Goal: Check status

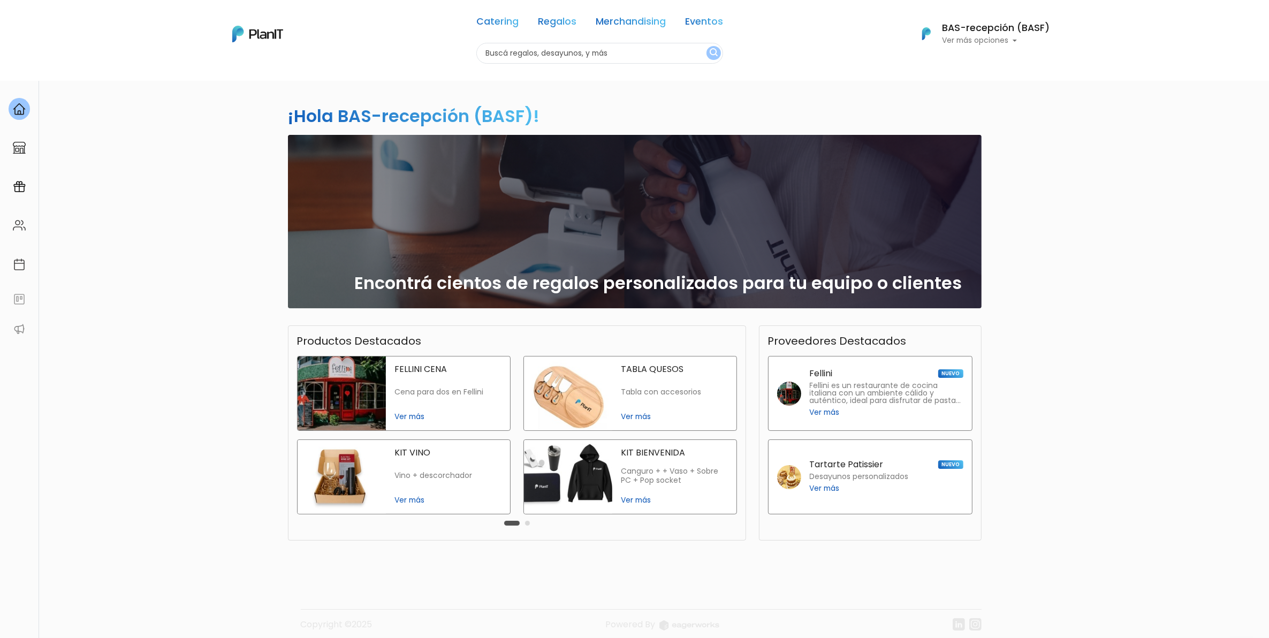
click at [615, 54] on input "text" at bounding box center [599, 53] width 247 height 21
click at [1024, 25] on h6 "BAS-recepción (BASF)" at bounding box center [997, 29] width 108 height 10
click at [1004, 63] on span "Mis Compras" at bounding box center [991, 63] width 55 height 12
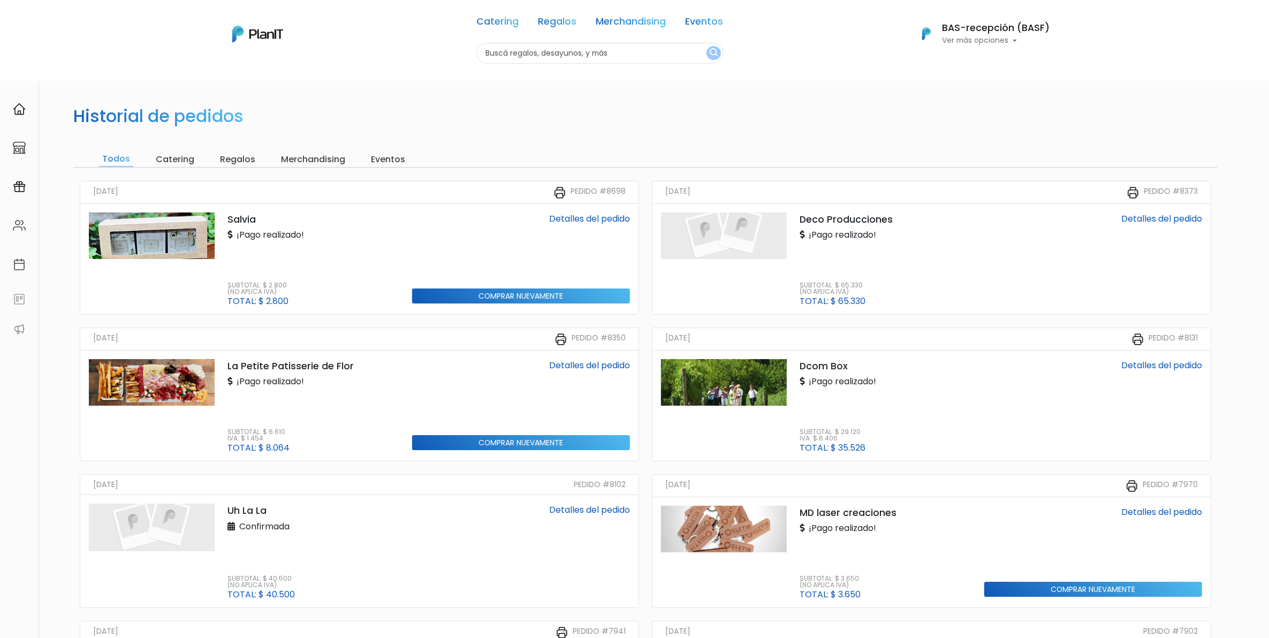
click at [758, 384] on img at bounding box center [724, 382] width 126 height 47
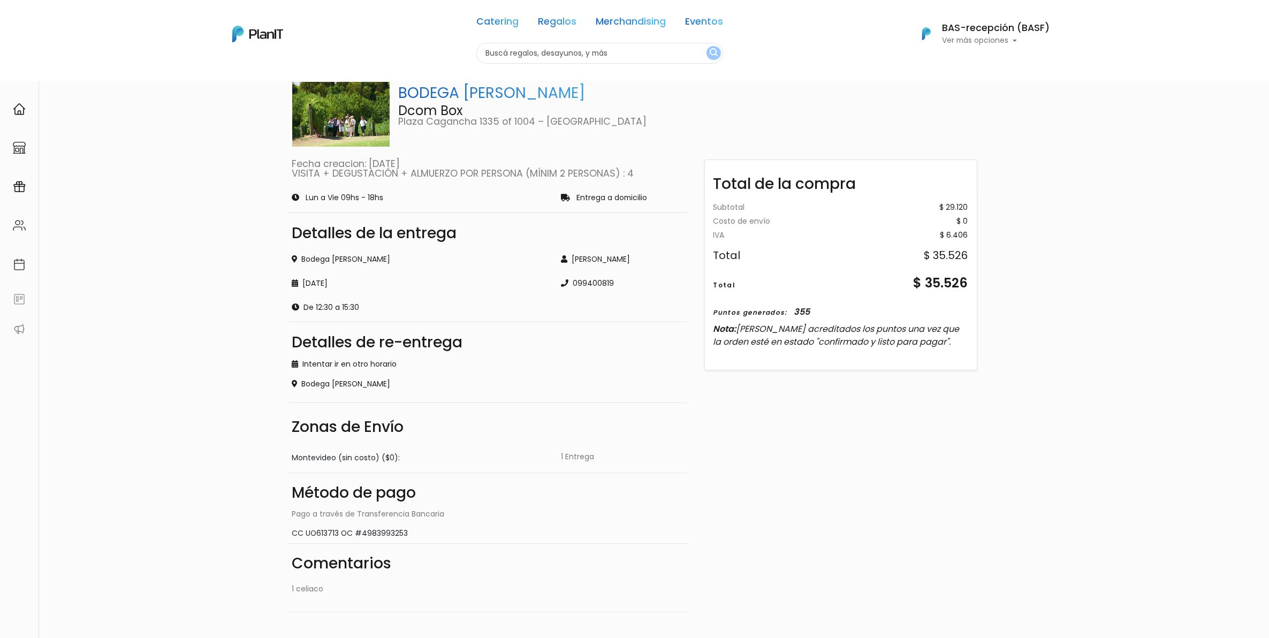
scroll to position [67, 0]
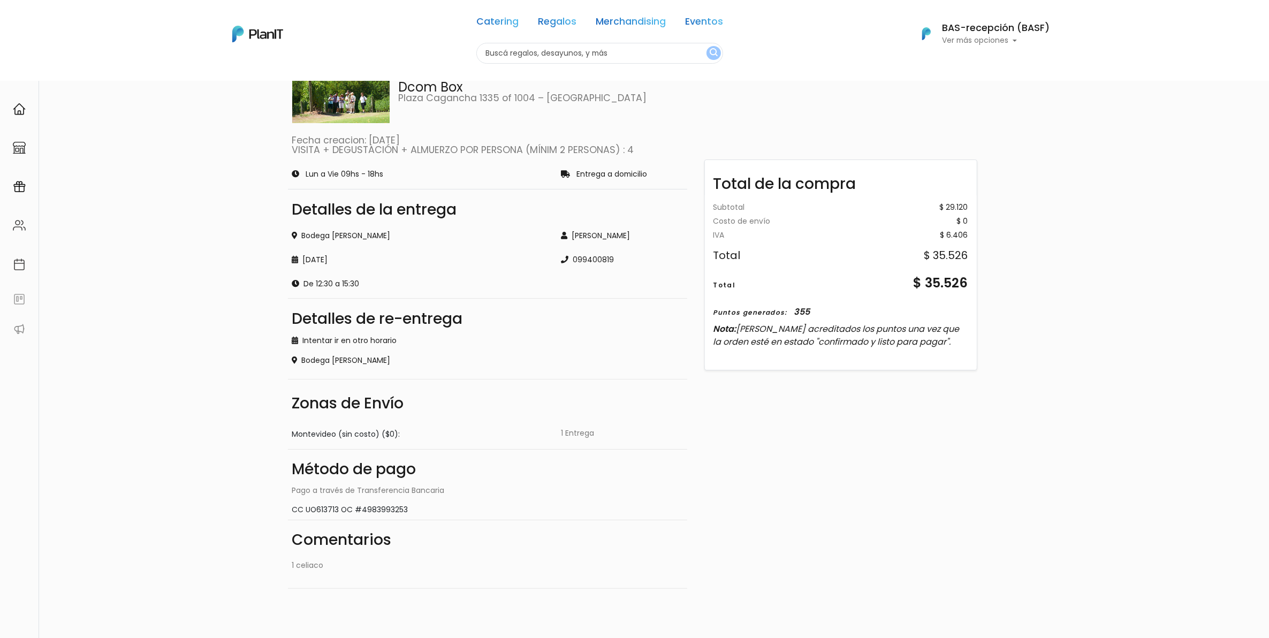
click at [314, 510] on div "CC UO613713 OC #4983993253" at bounding box center [487, 509] width 391 height 11
copy div "UO613713"
drag, startPoint x: 947, startPoint y: 205, endPoint x: 973, endPoint y: 205, distance: 26.2
click at [973, 205] on div "Subtotal $ 29.120 Costo de envío $ 0 Gift card - 0 Gift card - 0 IVA $ 6.406 To…" at bounding box center [841, 280] width 272 height 170
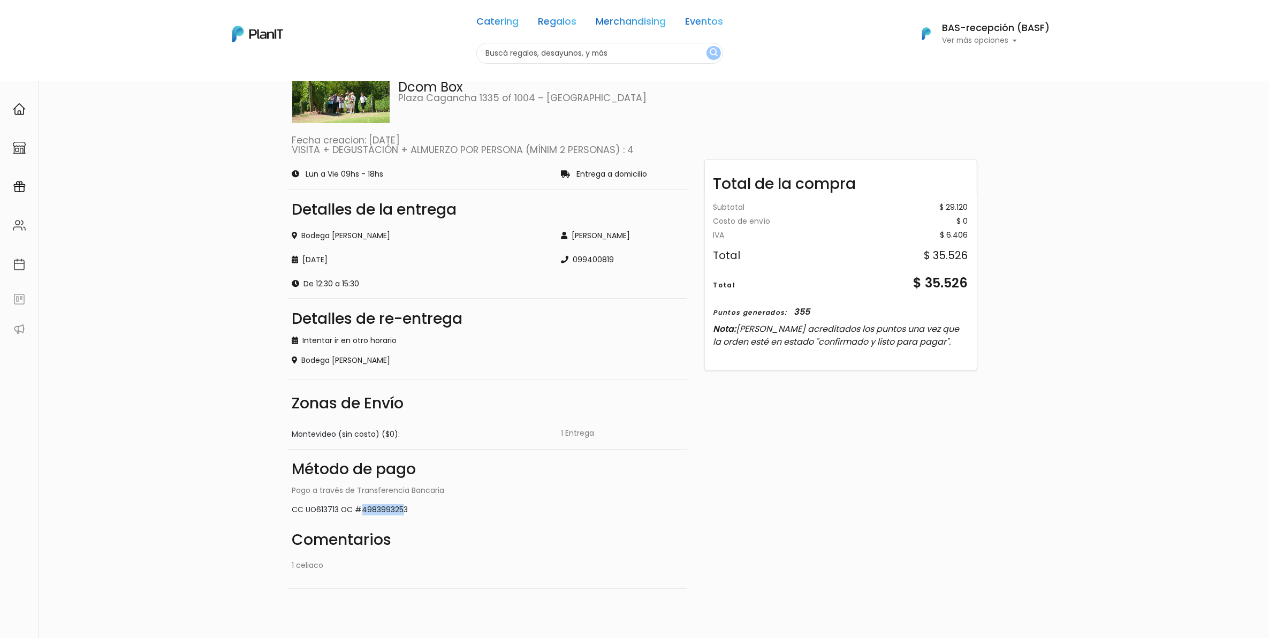
copy div "29.120"
drag, startPoint x: 341, startPoint y: 281, endPoint x: 371, endPoint y: 280, distance: 30.0
click at [371, 280] on div "De 12:30 a 15:30" at bounding box center [420, 283] width 256 height 11
copy div "12:30 a 15:30"
click at [626, 146] on link "VISITA + DEGUSTACIÓN + ALMUERZO POR PERSONA (MÍNIM 2 PERSONAS) : 4" at bounding box center [463, 149] width 342 height 13
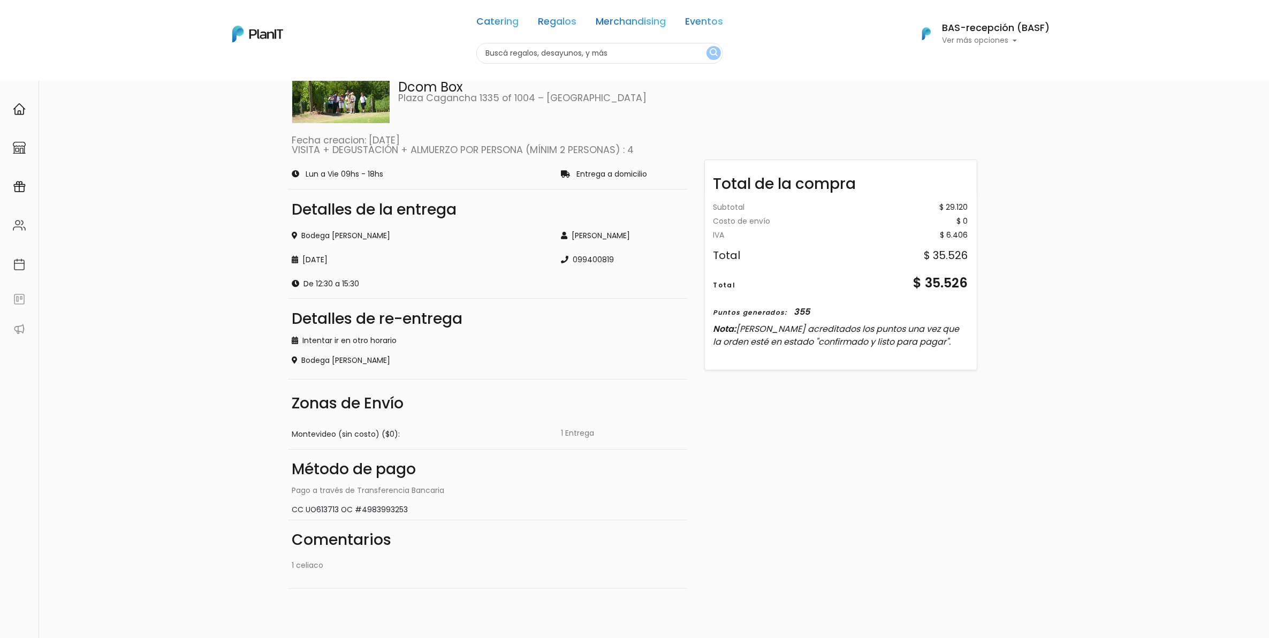
click at [233, 358] on div "Resumen BODEGA BOUZA Dcom Box Plaza Cagancha 1335 of 1004 – Montevideo Fecha cr…" at bounding box center [634, 301] width 1269 height 576
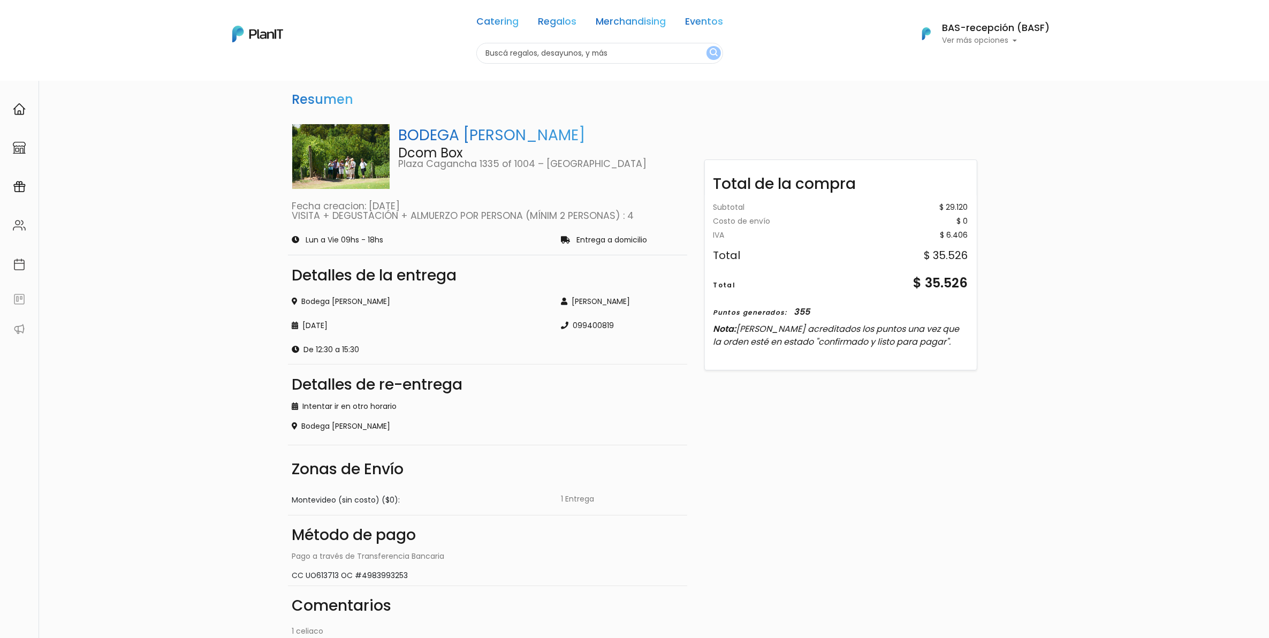
scroll to position [0, 0]
click at [608, 213] on link "VISITA + DEGUSTACIÓN + ALMUERZO POR PERSONA (MÍNIM 2 PERSONAS) : 4" at bounding box center [463, 216] width 342 height 13
click at [900, 459] on div "Total de la compra Subtotal $ 29.120 Costo de envío $ 0 Gift card - 0 Gift card…" at bounding box center [841, 386] width 294 height 539
drag, startPoint x: 400, startPoint y: 134, endPoint x: 566, endPoint y: 133, distance: 165.4
click at [566, 133] on p "BODEGA [PERSON_NAME]" at bounding box center [540, 136] width 285 height 22
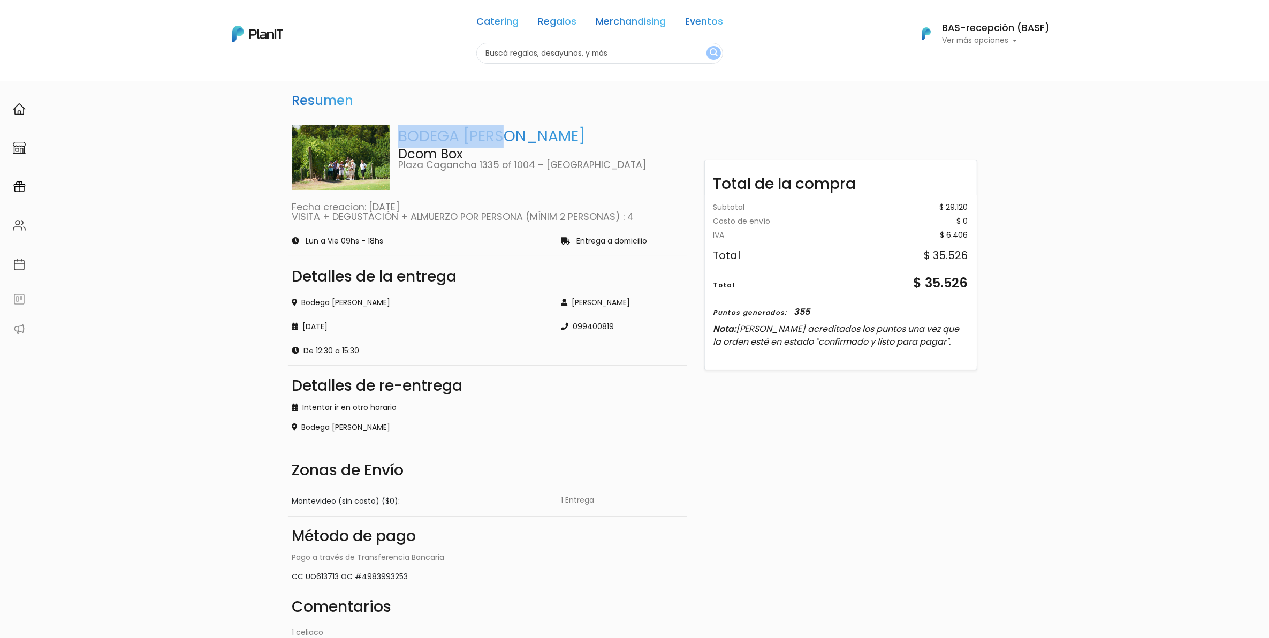
drag, startPoint x: 566, startPoint y: 133, endPoint x: 639, endPoint y: 215, distance: 109.6
click at [534, 216] on link "VISITA + DEGUSTACIÓN + ALMUERZO POR PERSONA (MÍNIM 2 PERSONAS) : 4" at bounding box center [463, 216] width 342 height 13
click at [478, 216] on link "VISITA + DEGUSTACIÓN + ALMUERZO POR PERSONA (MÍNIM 2 PERSONAS) : 4" at bounding box center [463, 216] width 342 height 13
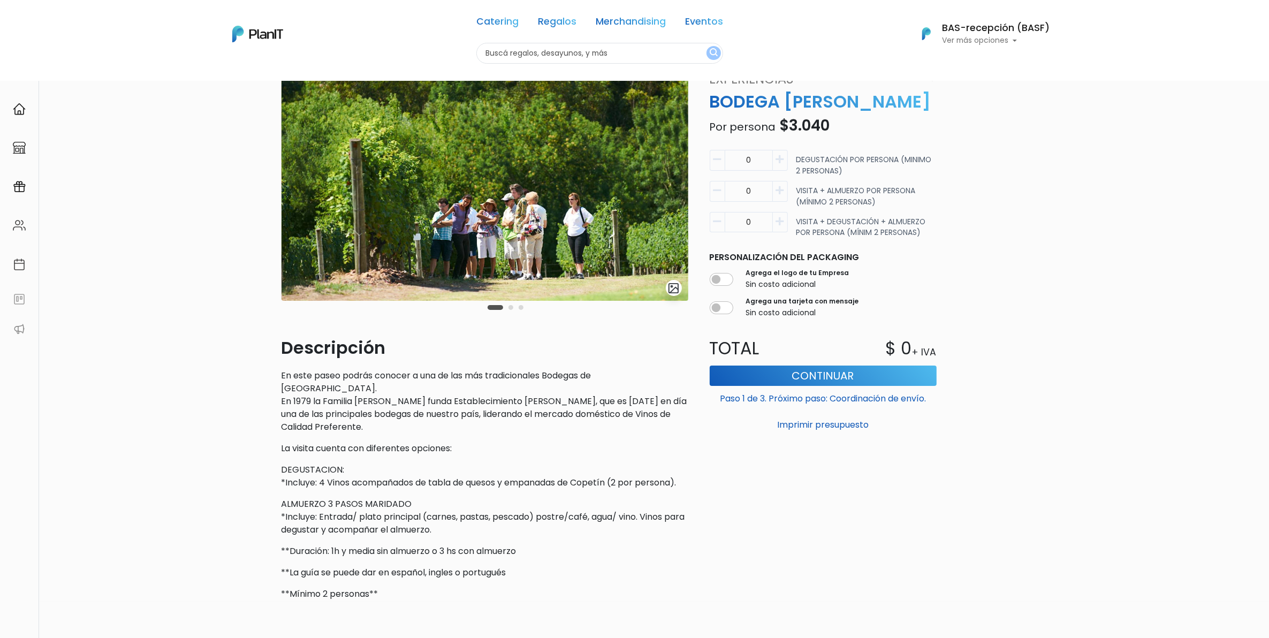
scroll to position [67, 0]
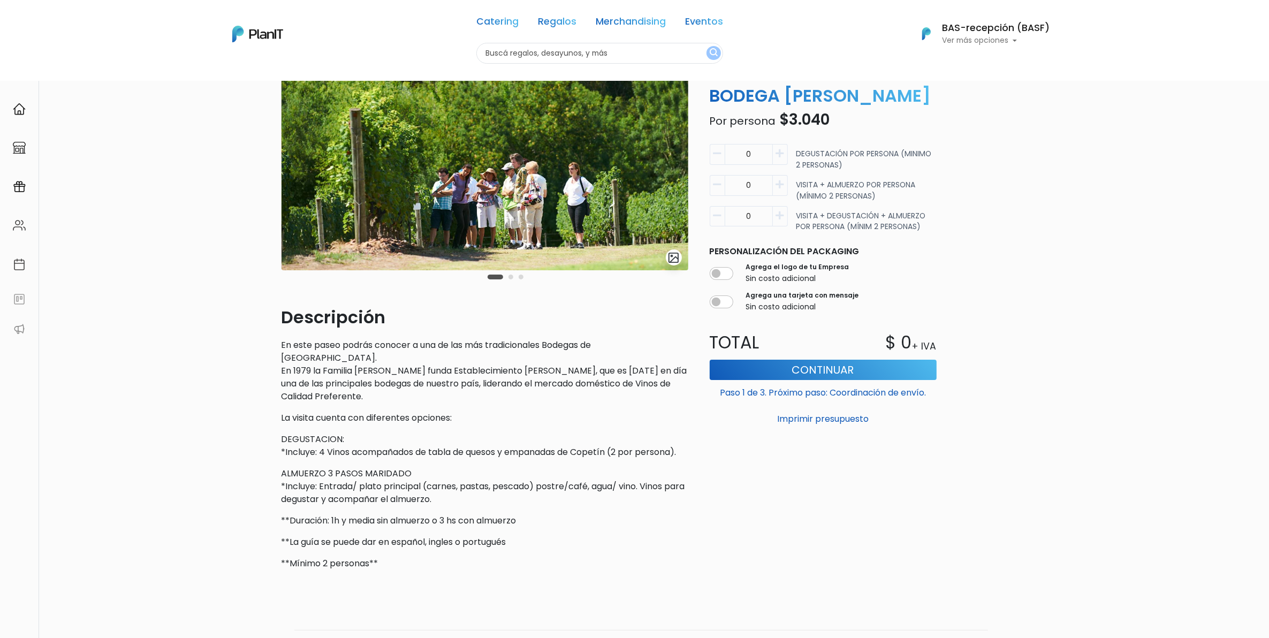
click at [778, 157] on icon "button" at bounding box center [780, 154] width 8 height 10
click at [778, 156] on icon "button" at bounding box center [780, 154] width 8 height 10
type input "4"
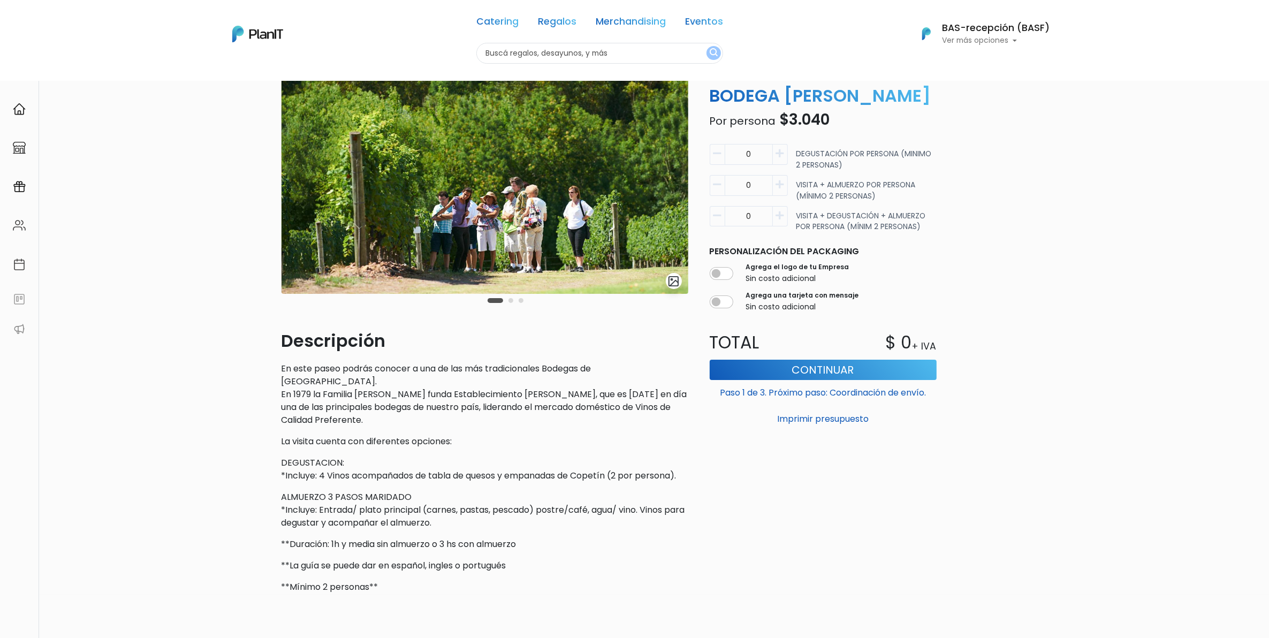
scroll to position [67, 0]
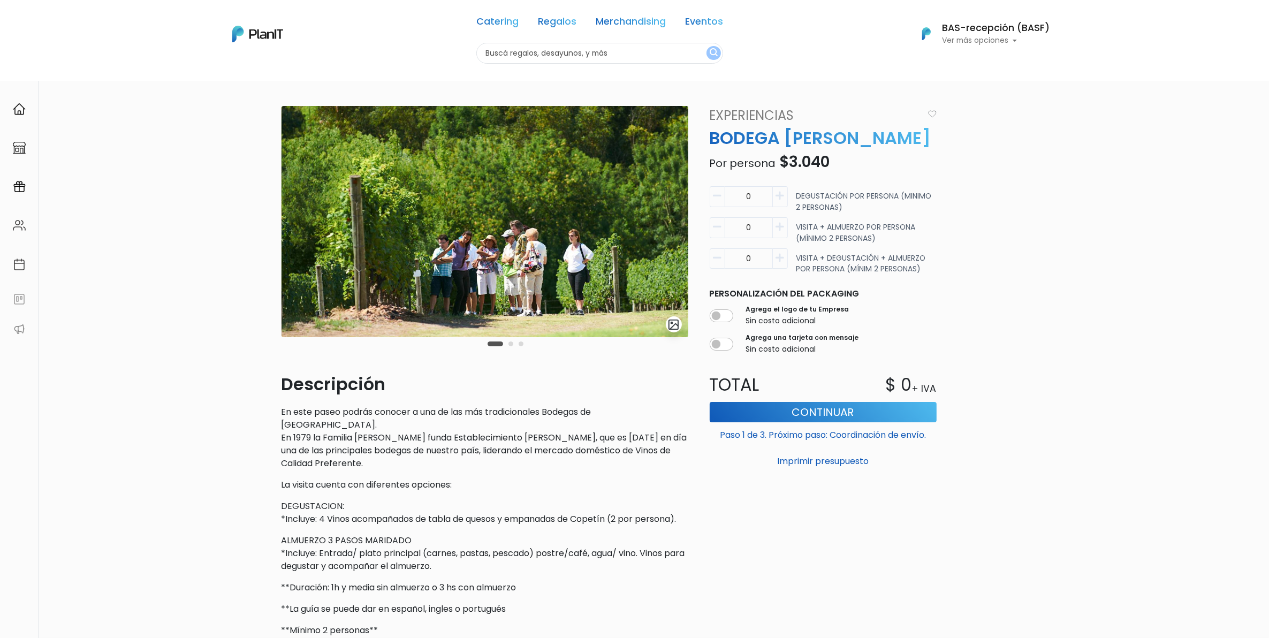
click at [746, 260] on input "0" at bounding box center [749, 258] width 48 height 21
drag, startPoint x: 759, startPoint y: 259, endPoint x: 735, endPoint y: 255, distance: 23.9
click at [736, 255] on input "0" at bounding box center [749, 258] width 48 height 21
type input "4"
